Goal: Information Seeking & Learning: Learn about a topic

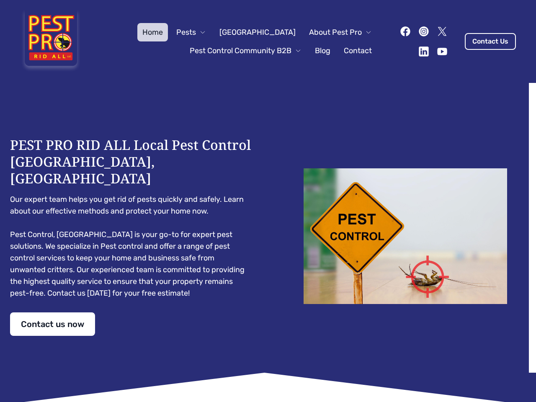
click at [268, 201] on div "PEST PRO RID ALL Local Pest Control [GEOGRAPHIC_DATA], [GEOGRAPHIC_DATA] Our ex…" at bounding box center [268, 235] width 516 height 199
click at [196, 32] on span "Pests" at bounding box center [186, 32] width 20 height 12
click at [332, 32] on span "About Pest Pro" at bounding box center [335, 32] width 53 height 12
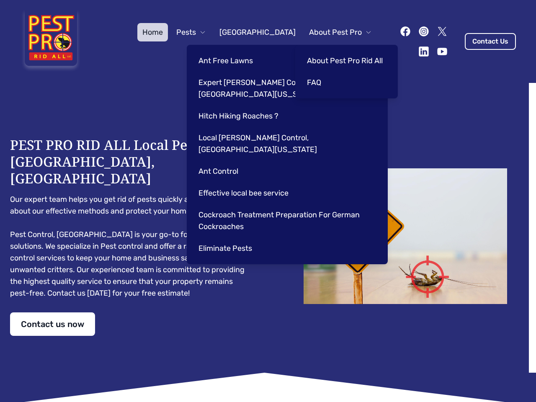
click at [237, 51] on div "Ant Free Lawns Expert [PERSON_NAME] Control Services in [GEOGRAPHIC_DATA] [US_S…" at bounding box center [287, 154] width 201 height 219
